Goal: Check status: Check status

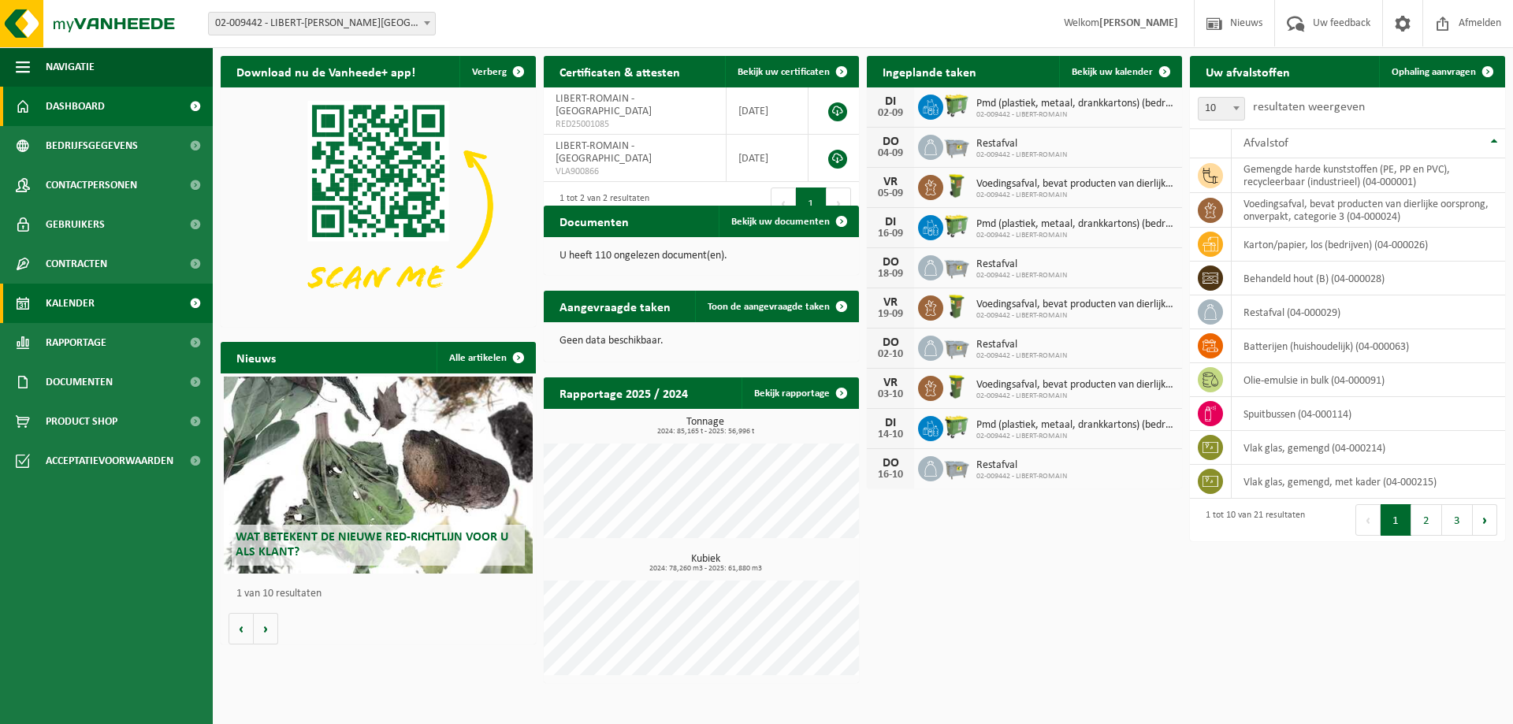
click at [91, 292] on span "Kalender" at bounding box center [70, 303] width 49 height 39
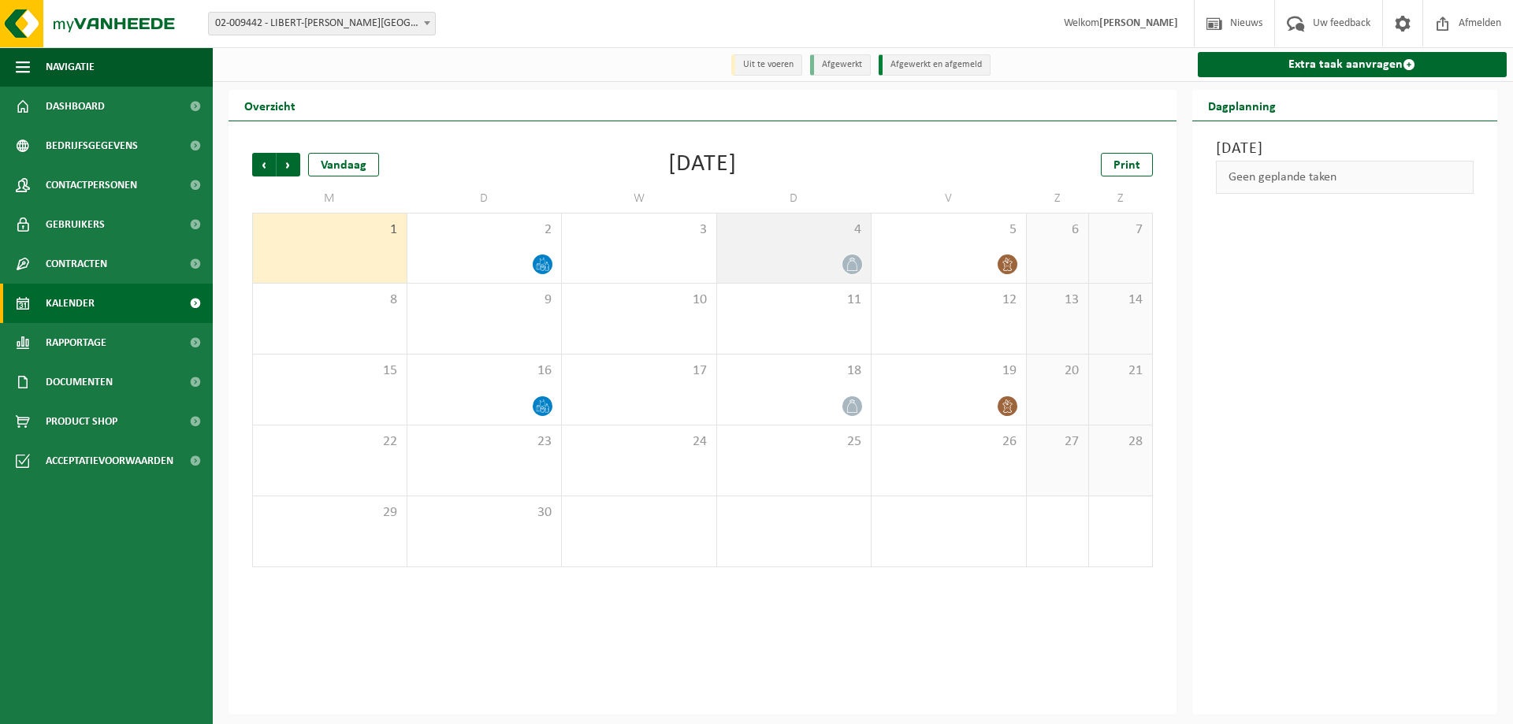
click at [851, 261] on icon at bounding box center [852, 264] width 13 height 13
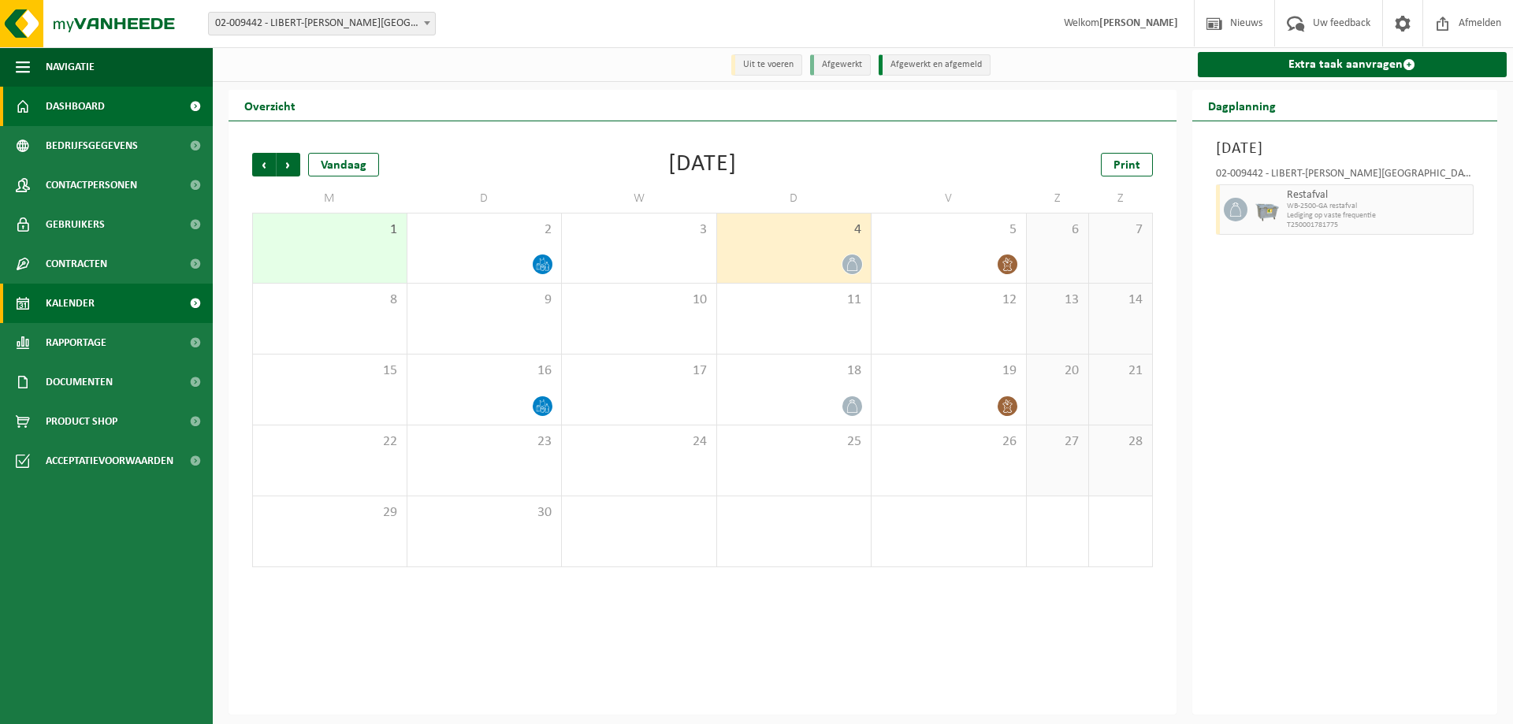
click at [114, 104] on link "Dashboard" at bounding box center [106, 106] width 213 height 39
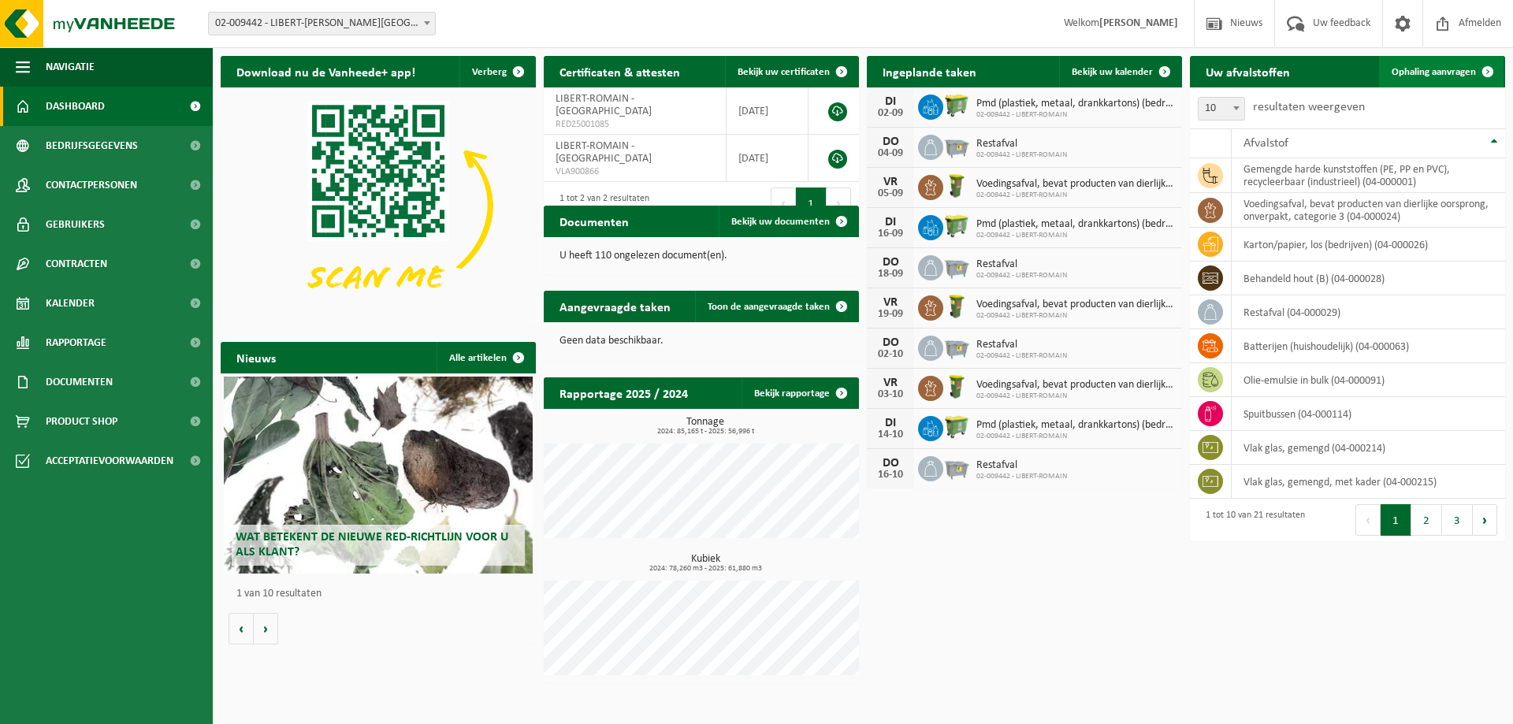
click at [1473, 76] on span at bounding box center [1488, 72] width 32 height 32
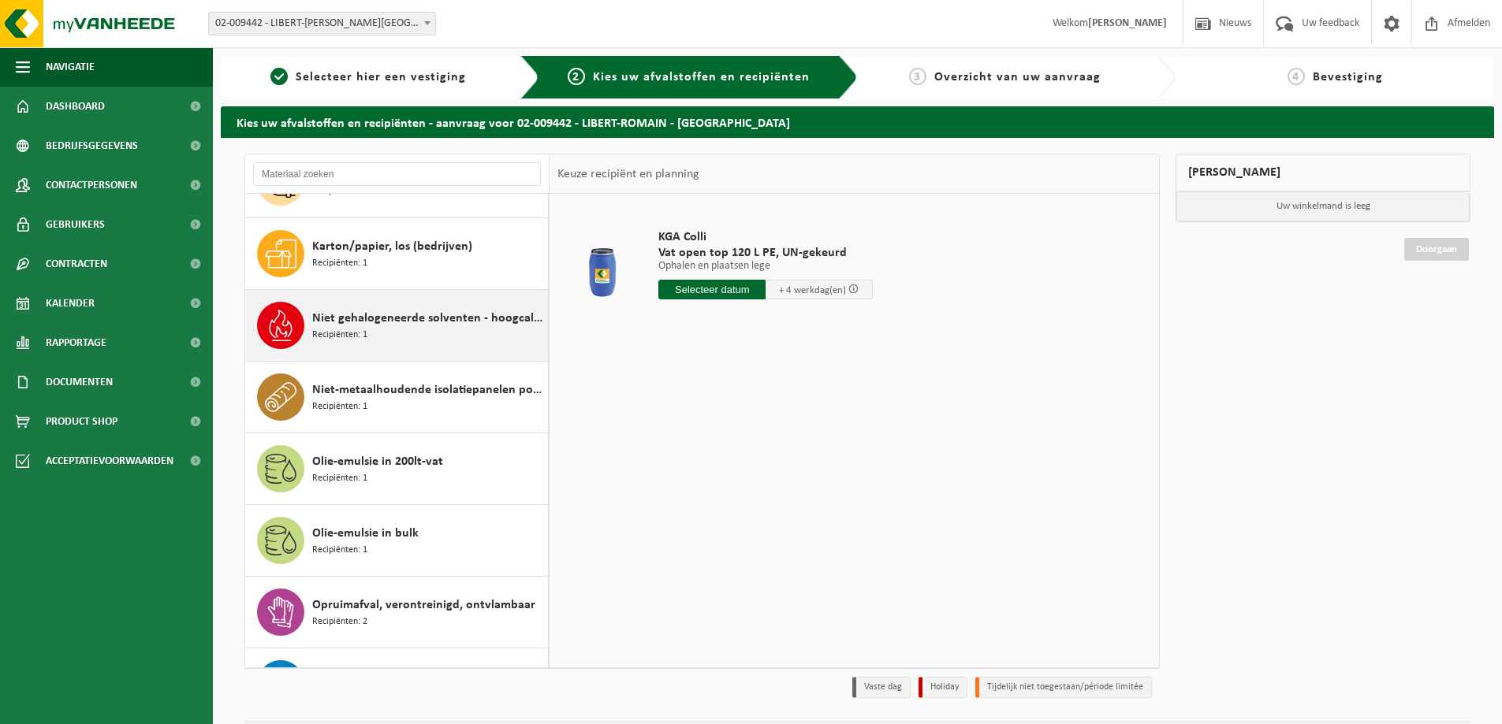
scroll to position [526, 0]
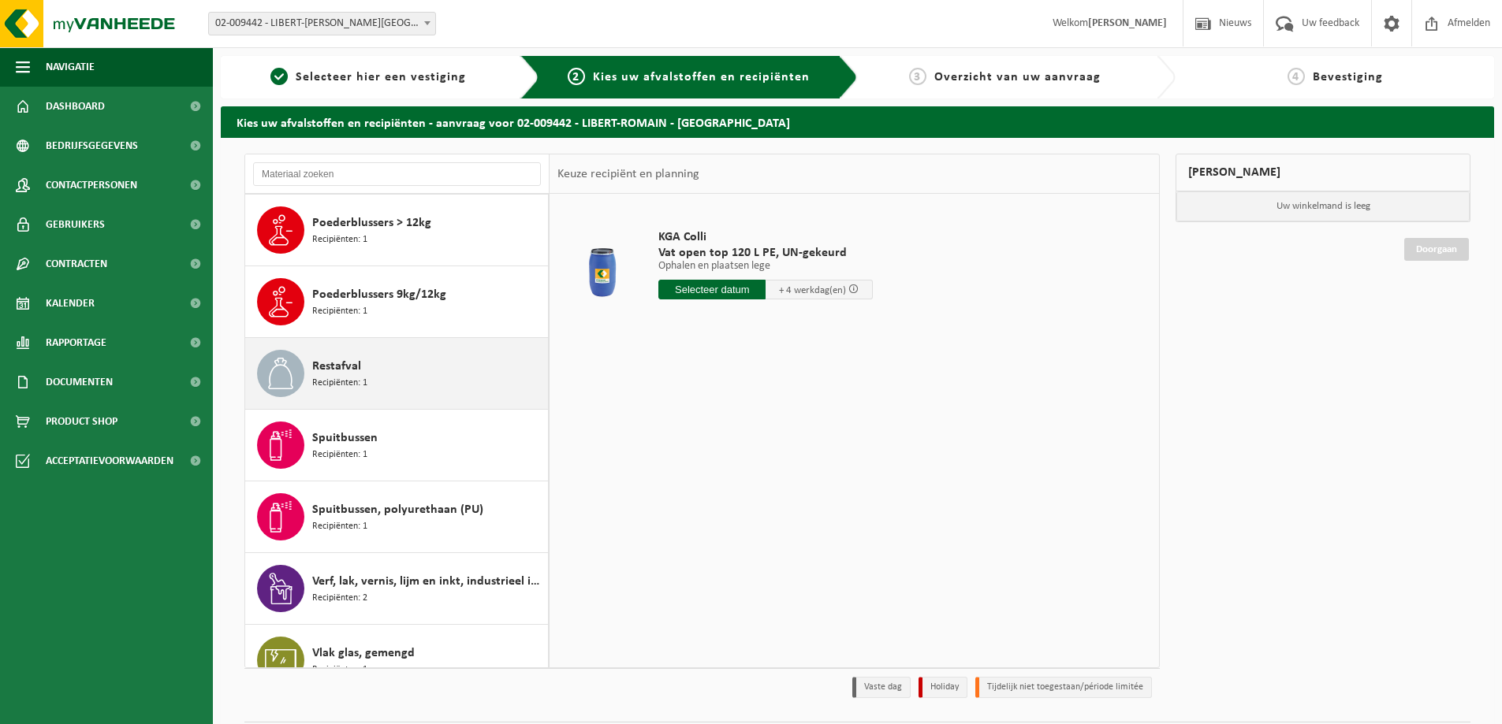
click at [400, 372] on div "Restafval Recipiënten: 1" at bounding box center [428, 373] width 232 height 47
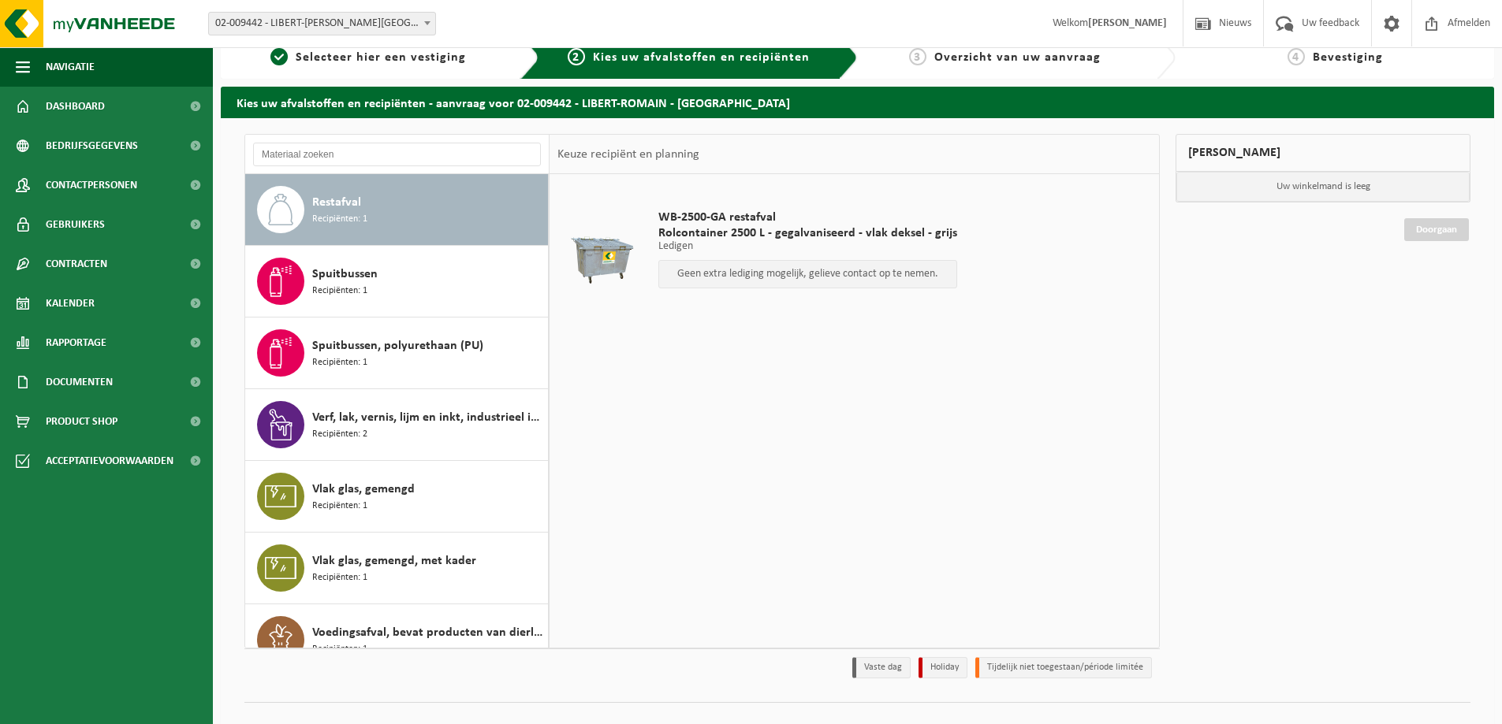
scroll to position [0, 0]
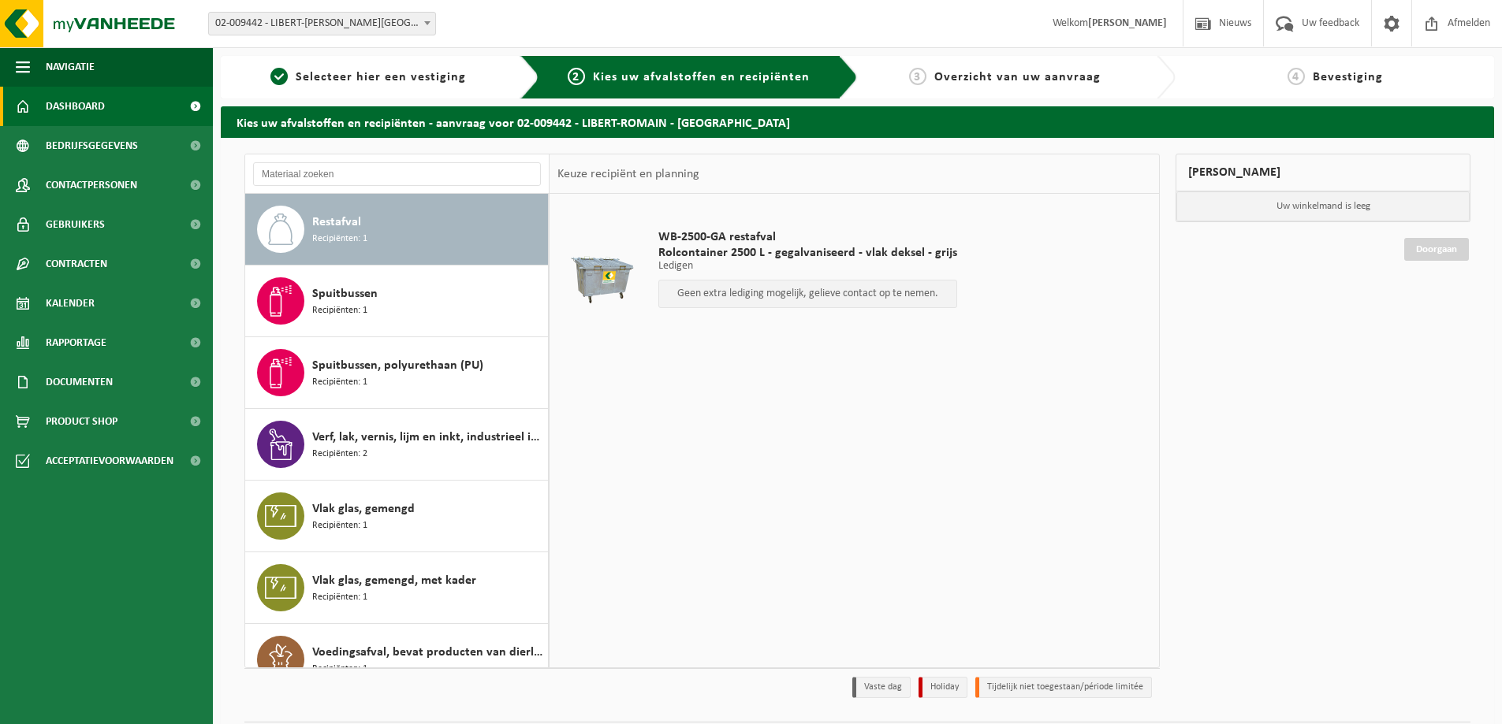
click at [125, 97] on link "Dashboard" at bounding box center [106, 106] width 213 height 39
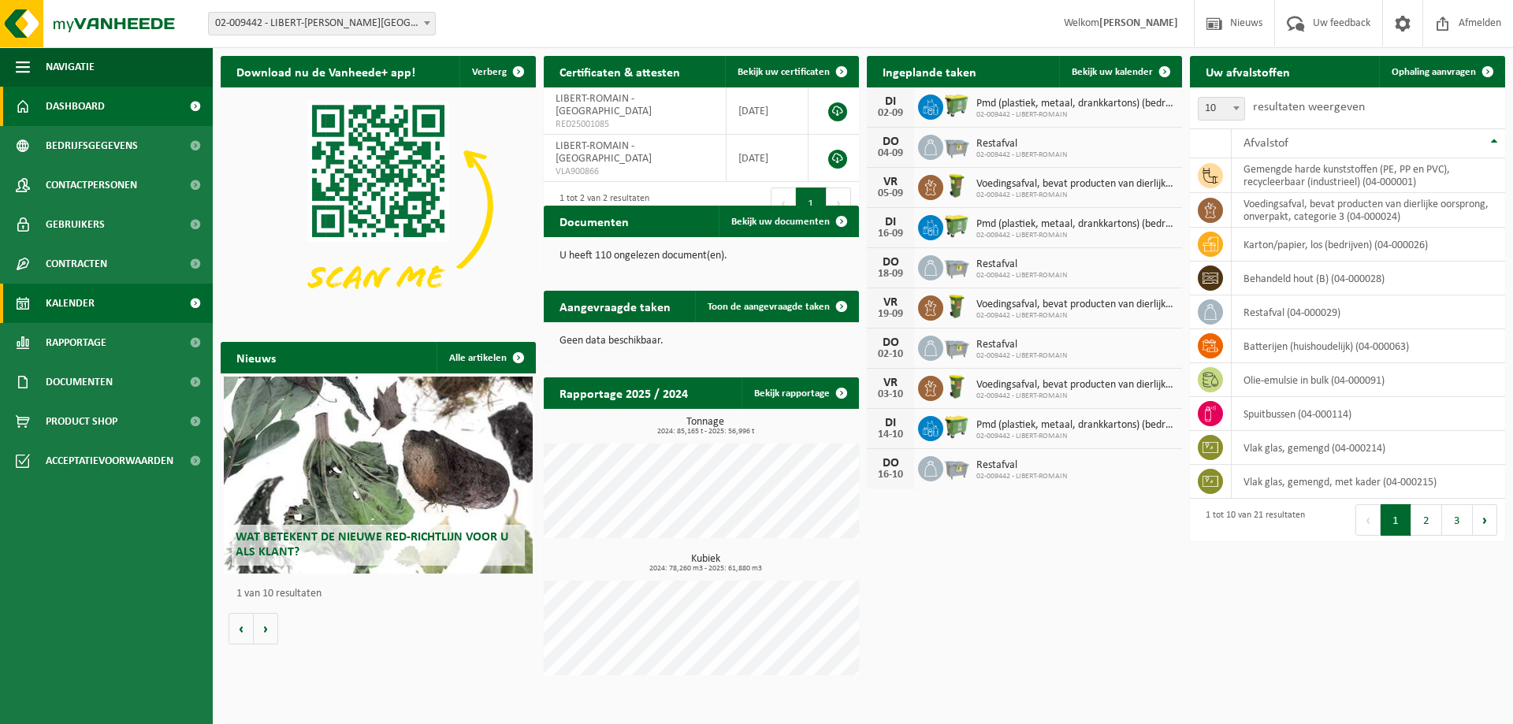
click at [92, 300] on span "Kalender" at bounding box center [70, 303] width 49 height 39
